Goal: Transaction & Acquisition: Purchase product/service

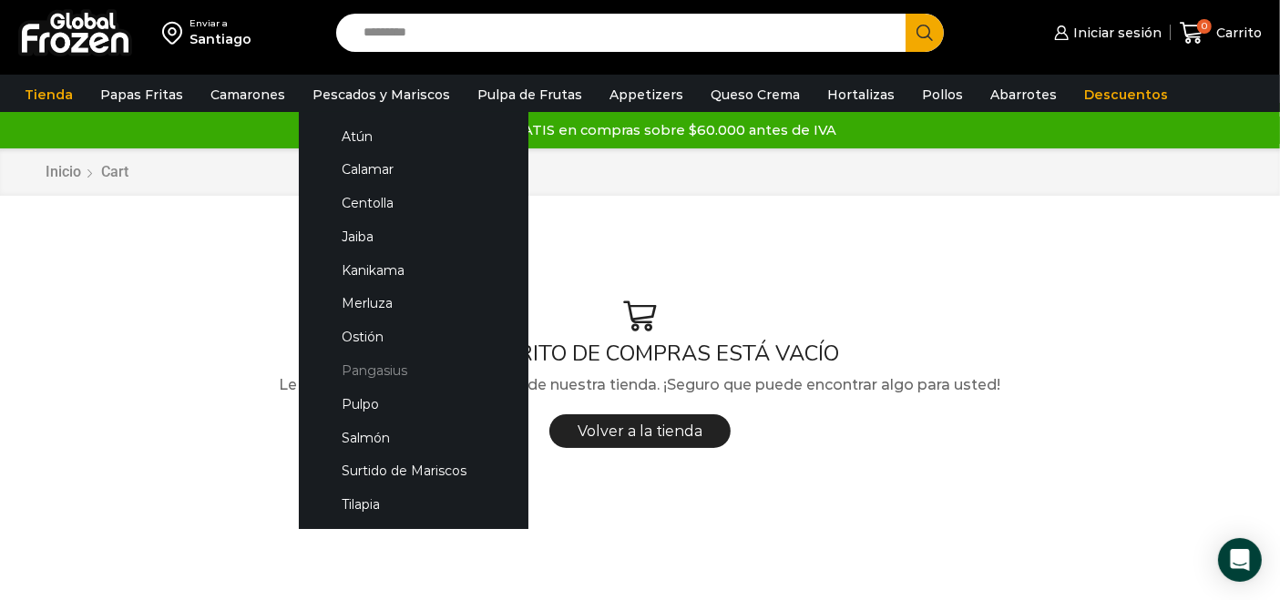
click at [380, 364] on link "Pangasius" at bounding box center [413, 371] width 193 height 34
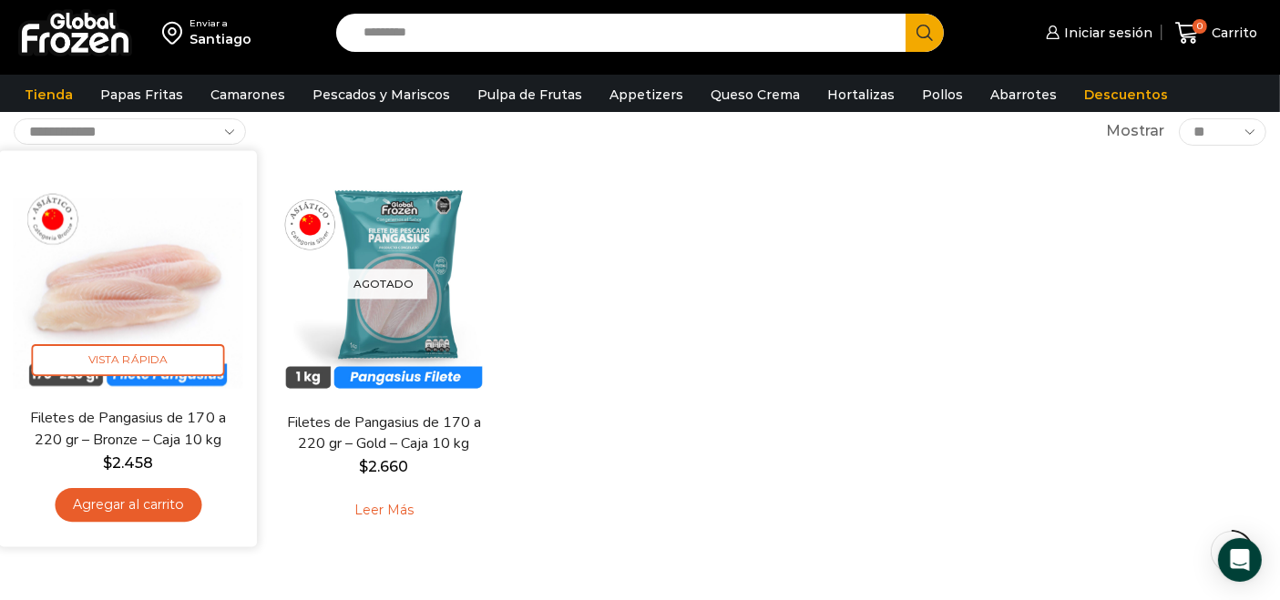
click at [135, 508] on link "Agregar al carrito" at bounding box center [128, 505] width 147 height 34
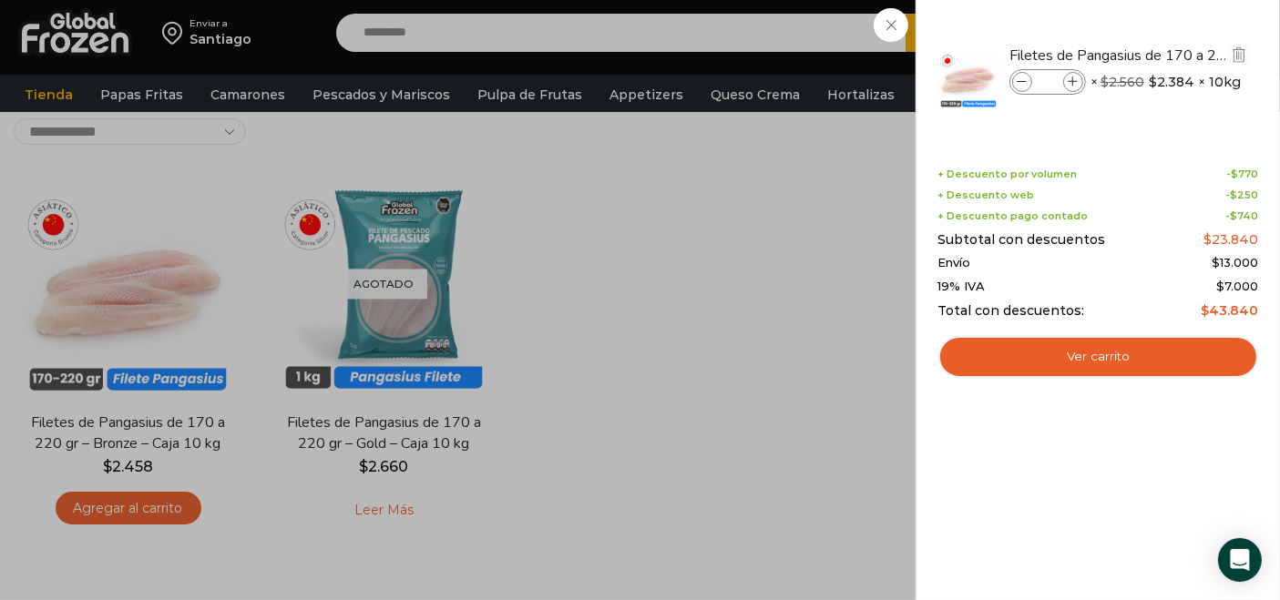
click at [1069, 80] on icon at bounding box center [1073, 82] width 10 height 10
type input "*"
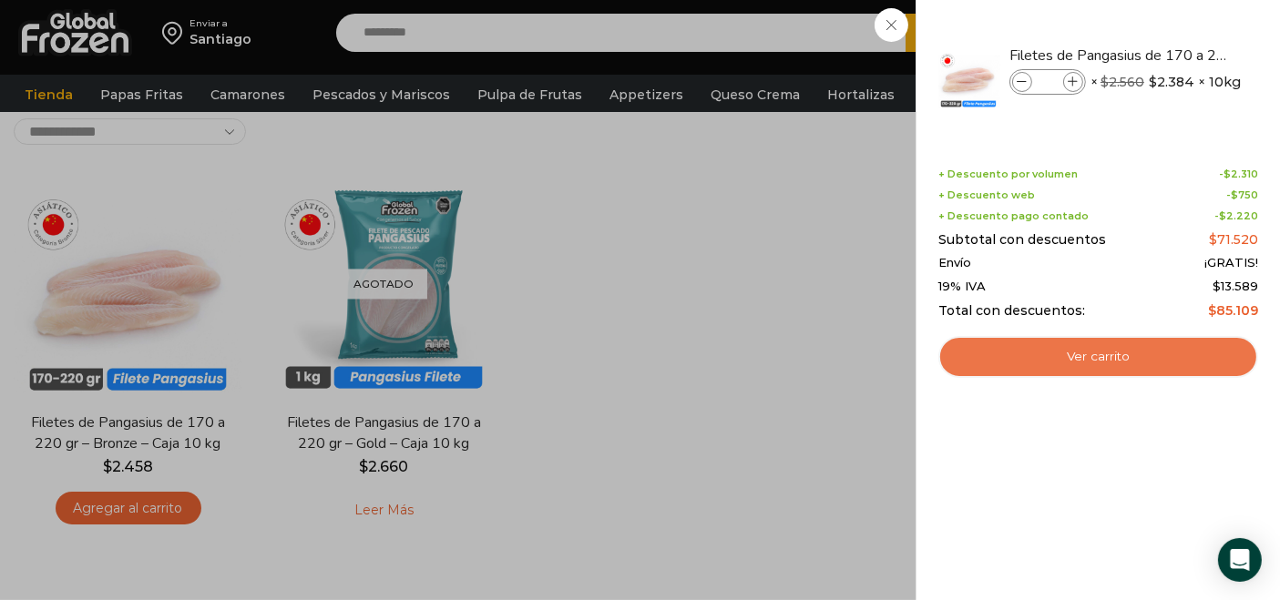
click at [1115, 360] on link "Ver carrito" at bounding box center [1098, 357] width 320 height 42
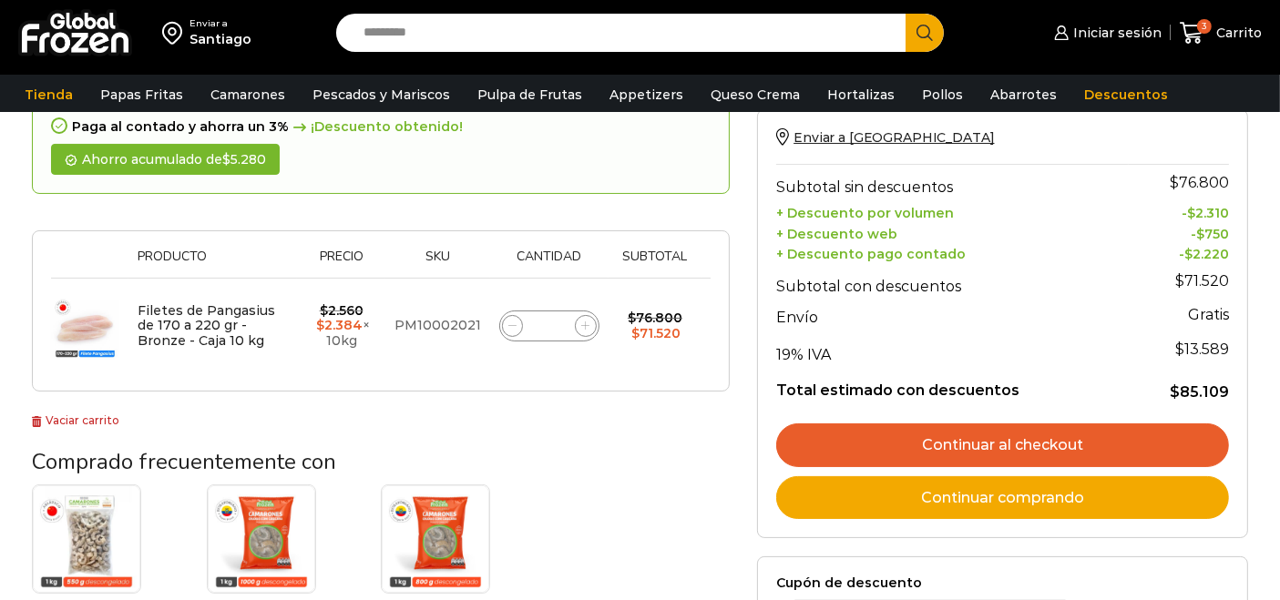
scroll to position [192, 0]
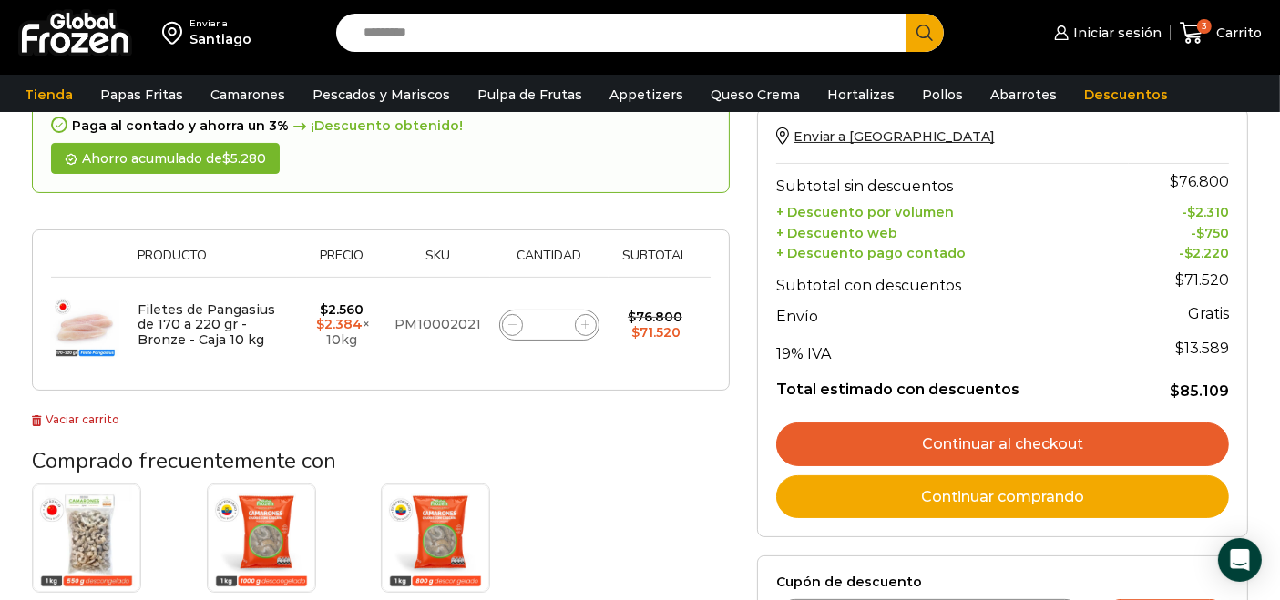
click at [515, 329] on span at bounding box center [513, 325] width 22 height 22
type input "*"
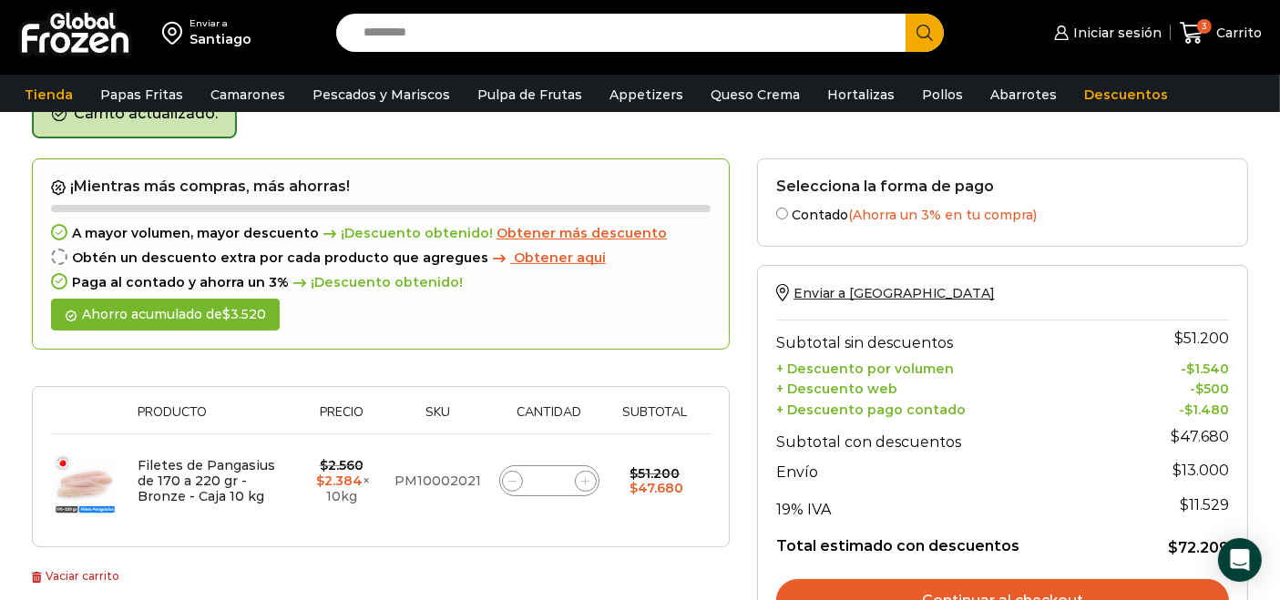
scroll to position [102, 0]
click at [590, 485] on span at bounding box center [586, 483] width 22 height 22
type input "*"
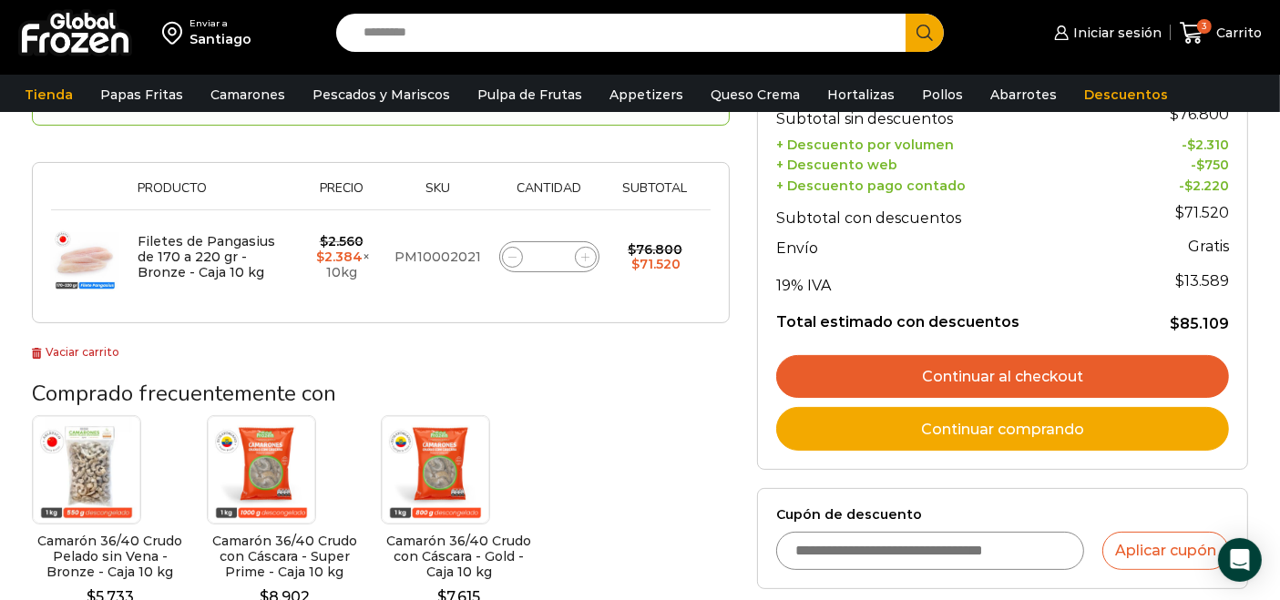
scroll to position [332, 0]
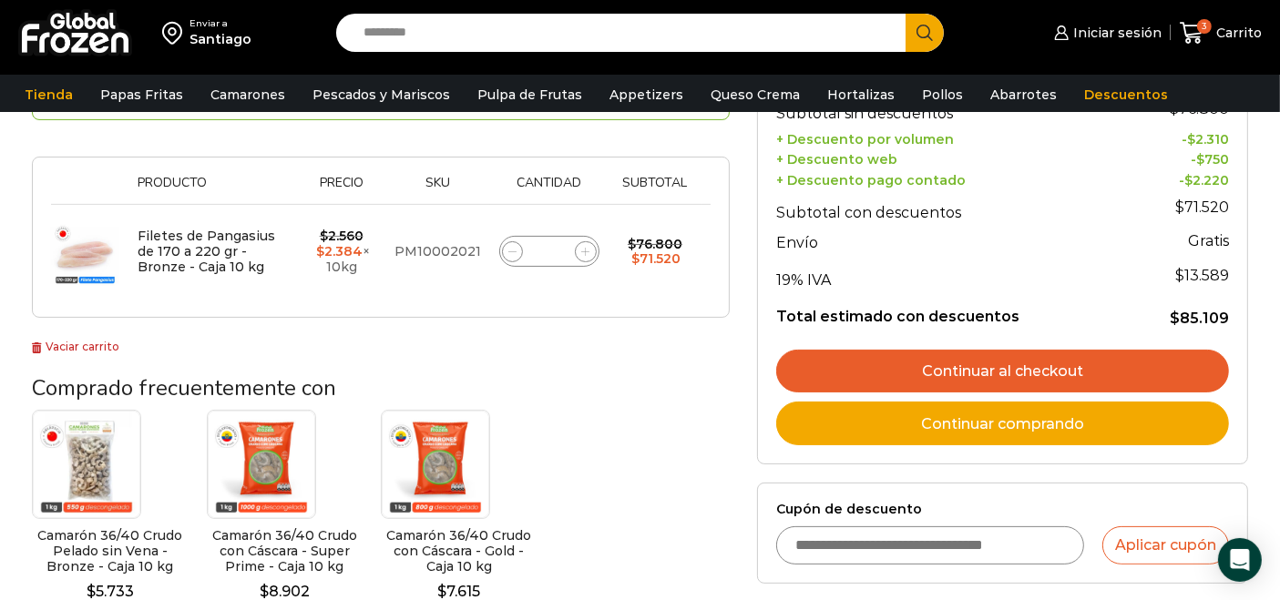
click at [1018, 366] on link "Continuar al checkout" at bounding box center [1002, 372] width 453 height 44
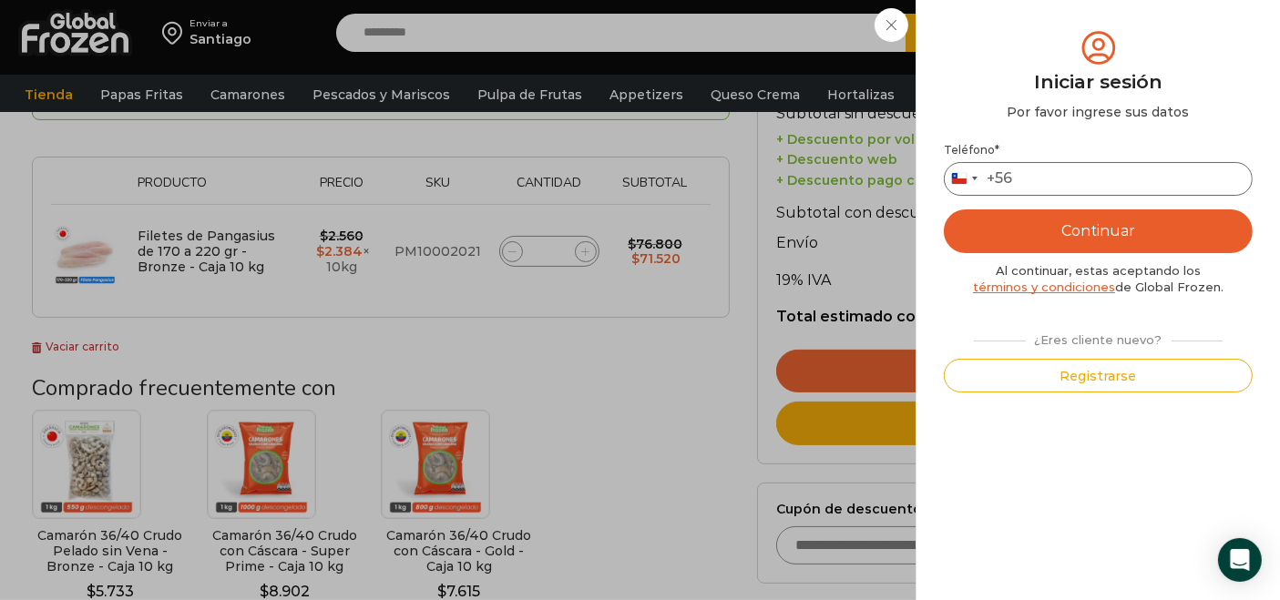
click at [1044, 181] on input "Teléfono *" at bounding box center [1098, 179] width 309 height 34
type input "*********"
click at [1093, 232] on button "Continuar" at bounding box center [1098, 231] width 309 height 44
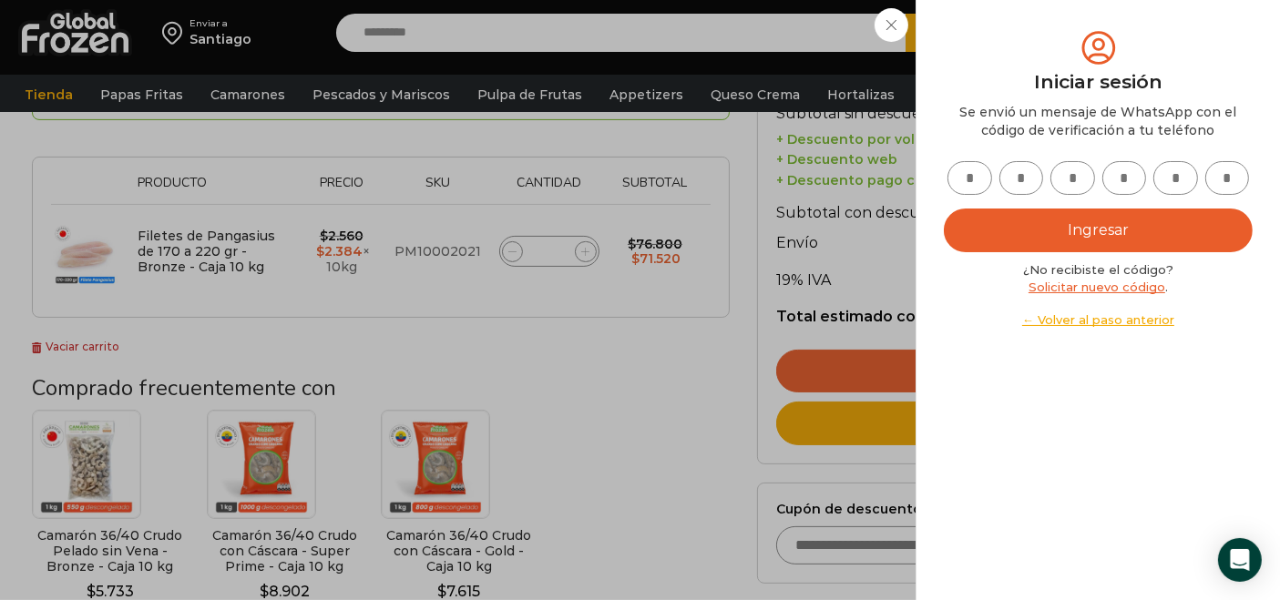
click at [956, 185] on input "text" at bounding box center [969, 178] width 45 height 34
type input "*"
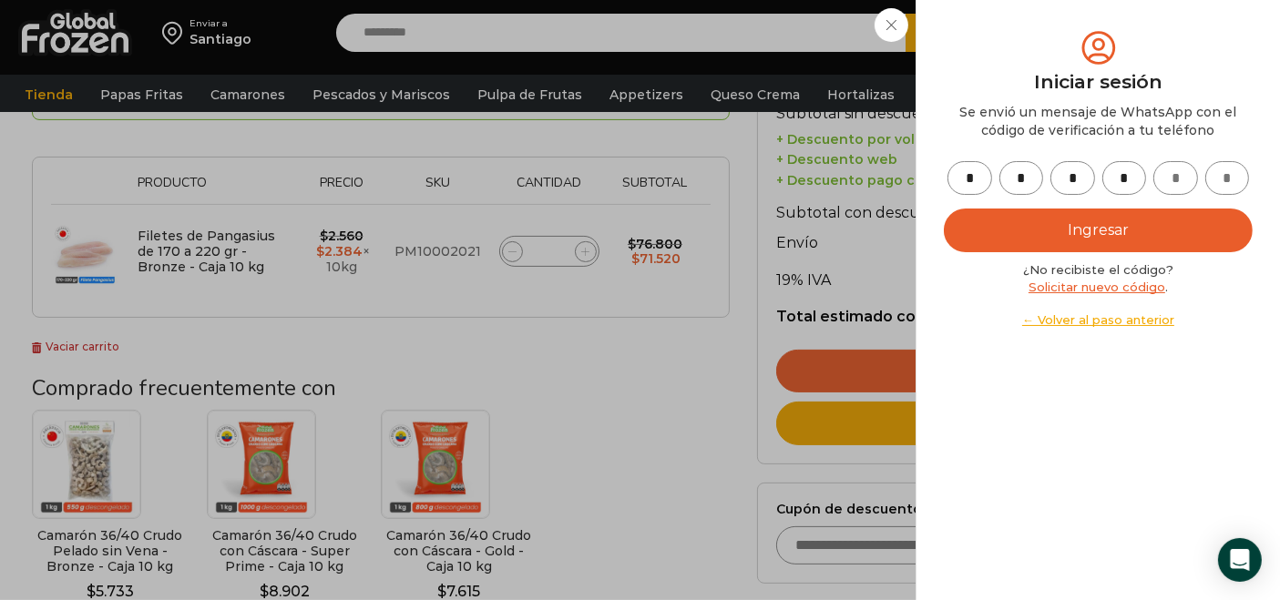
type input "*"
click at [1057, 212] on button "Ingresar" at bounding box center [1098, 231] width 309 height 44
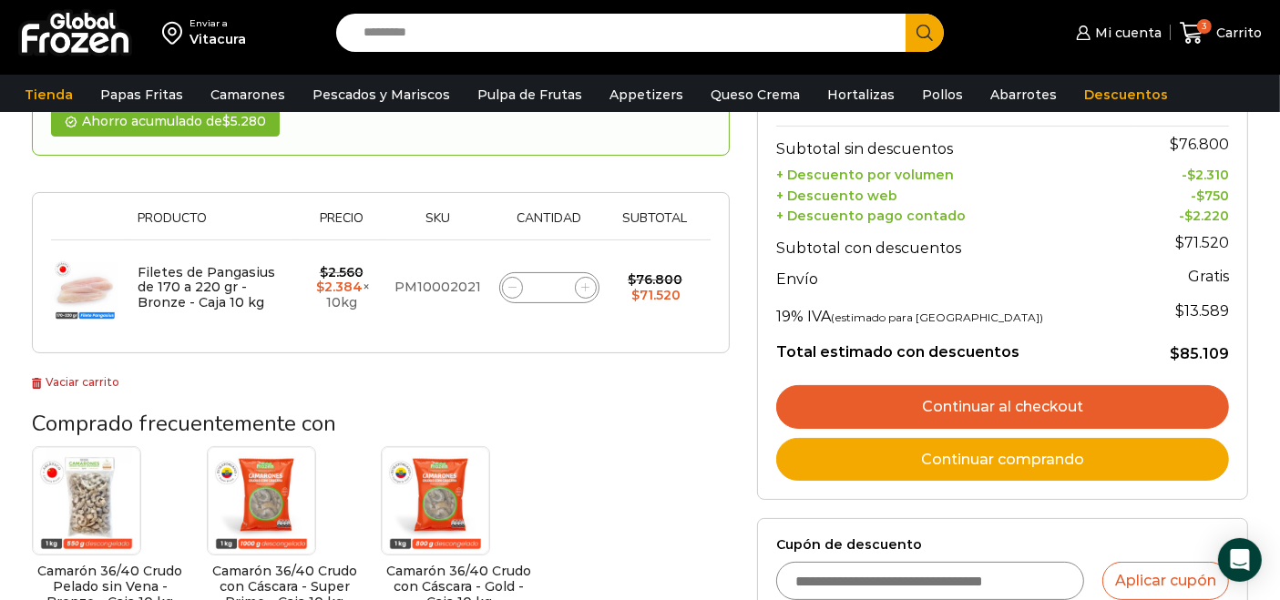
scroll to position [230, 0]
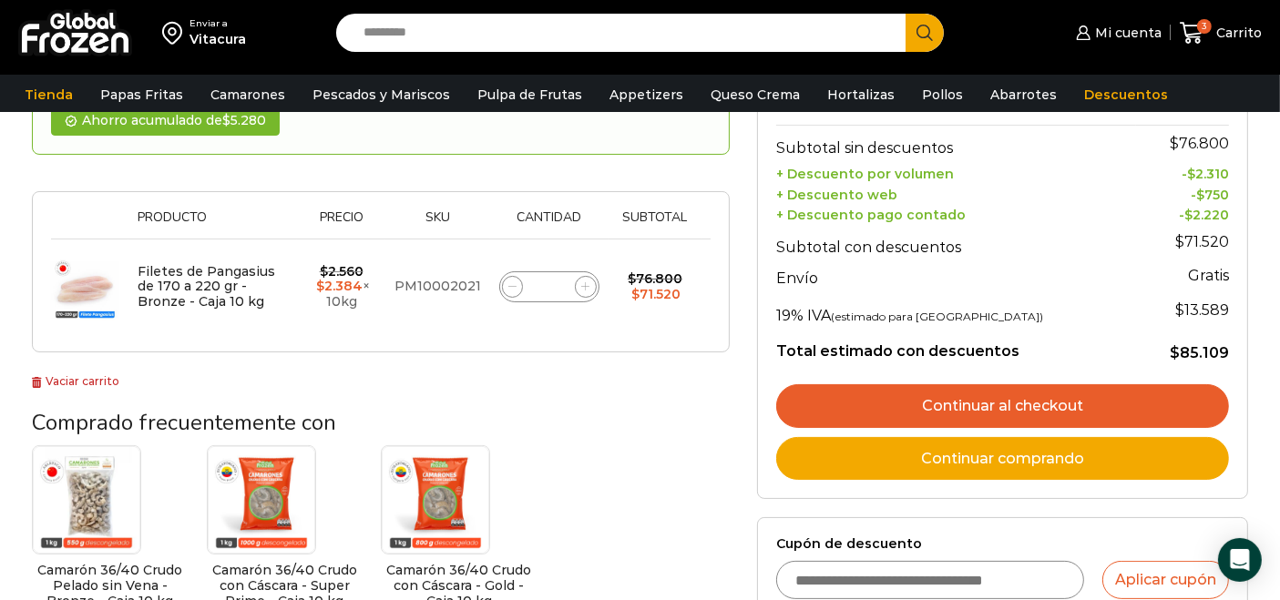
click at [918, 392] on link "Continuar al checkout" at bounding box center [1002, 406] width 453 height 44
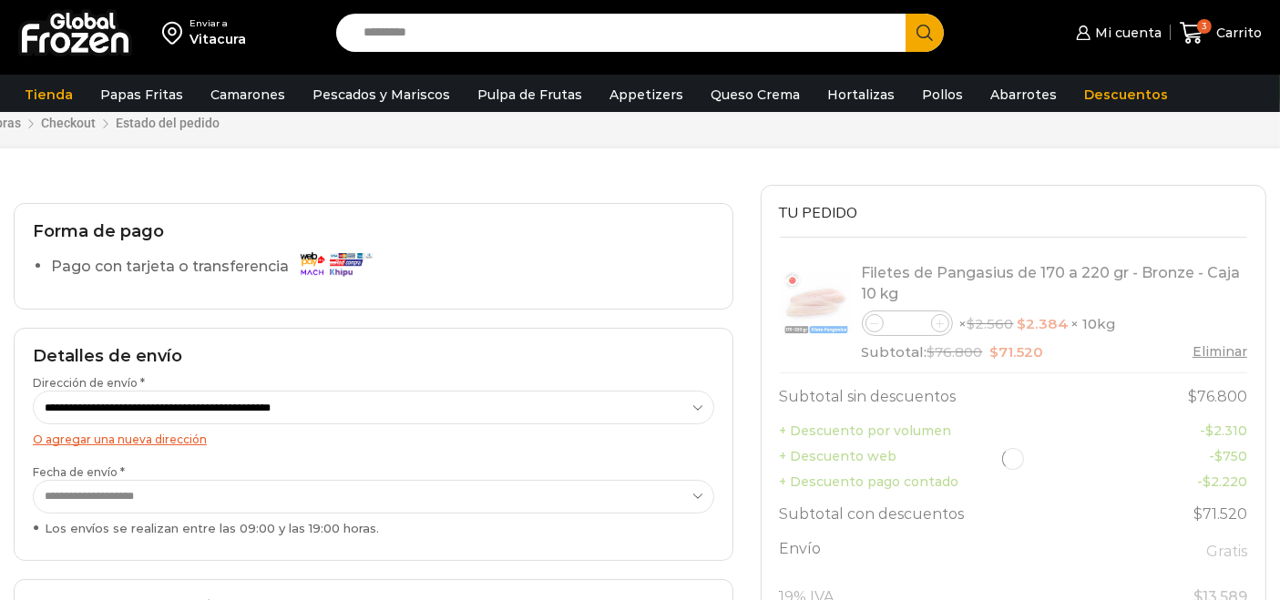
scroll to position [59, 0]
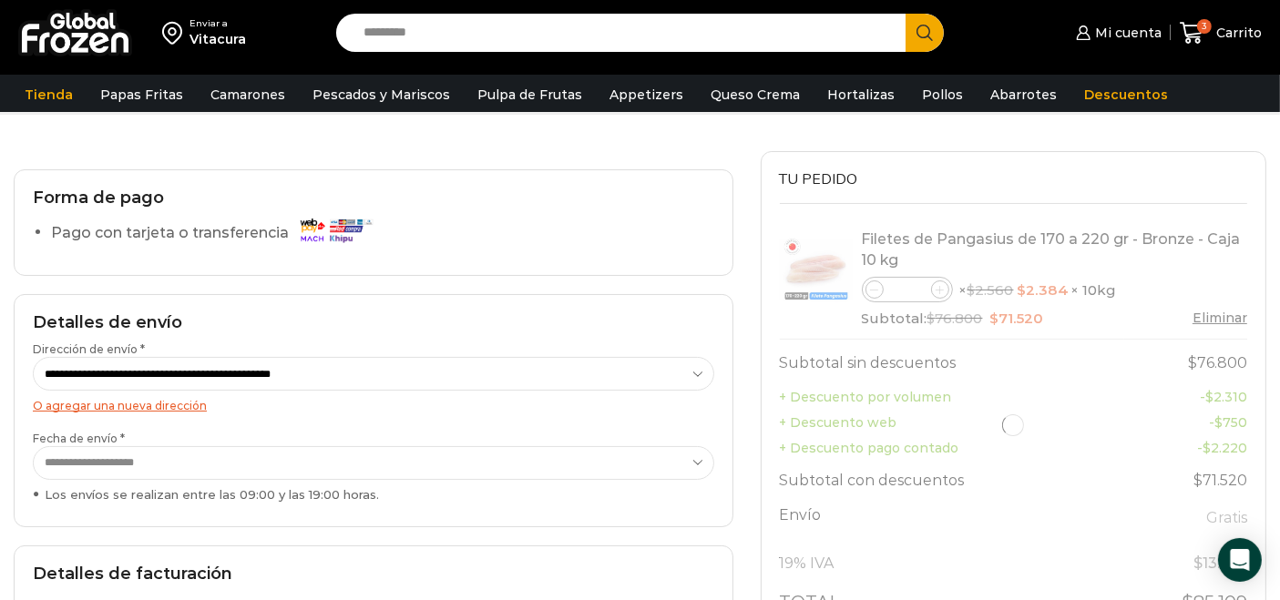
select select "*"
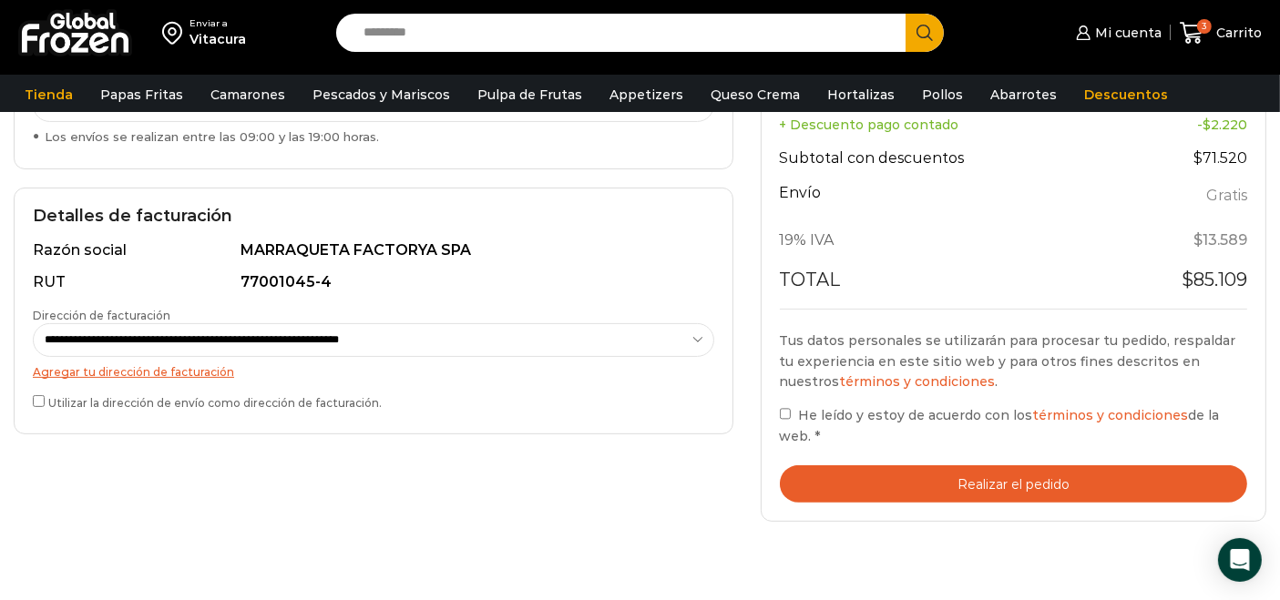
scroll to position [447, 0]
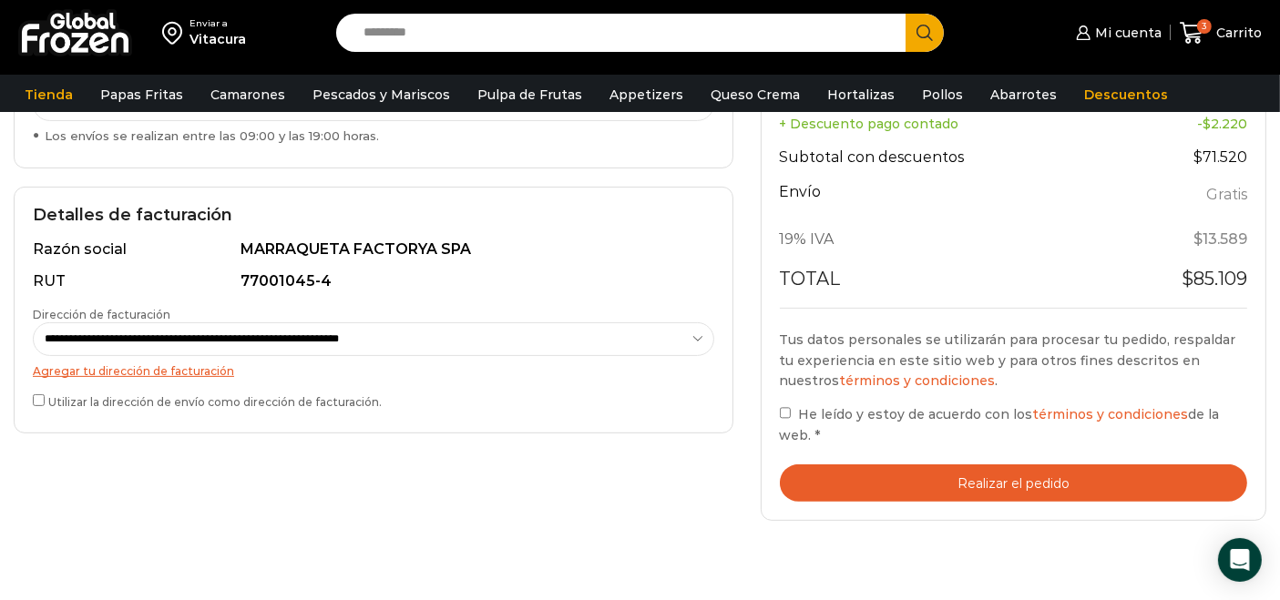
click at [949, 487] on button "Realizar el pedido" at bounding box center [1014, 482] width 468 height 37
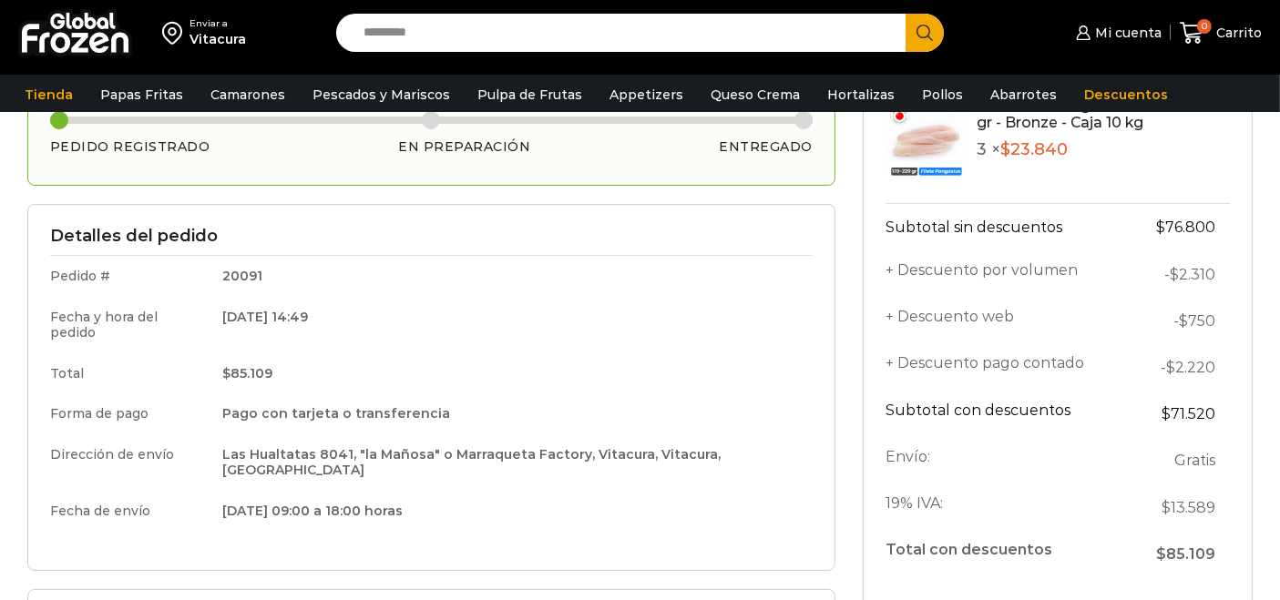
scroll to position [196, 0]
